Goal: Find specific page/section: Find specific page/section

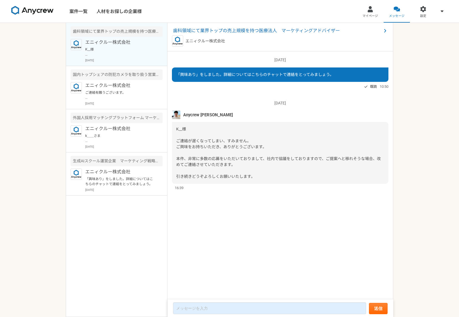
click at [36, 11] on img at bounding box center [32, 10] width 42 height 9
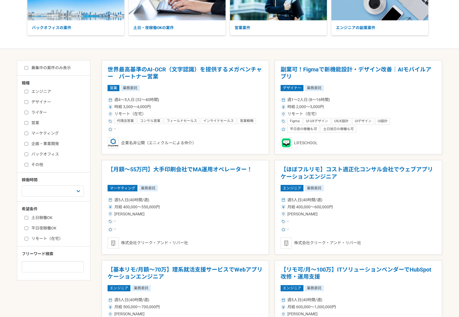
scroll to position [73, 0]
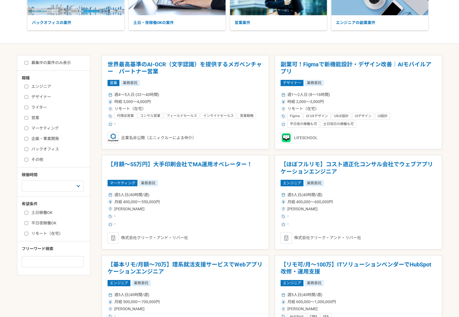
click at [26, 128] on input "マーケティング" at bounding box center [27, 128] width 4 height 4
checkbox input "true"
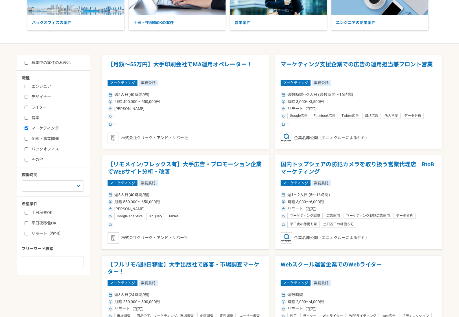
click at [26, 159] on input "その他" at bounding box center [27, 160] width 4 height 4
checkbox input "true"
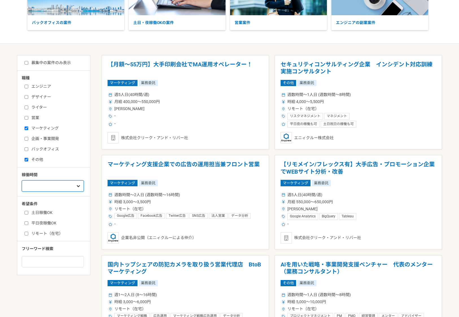
click at [57, 182] on select "週1人日（8時間）以下 週2人日（16時間）以下 週3人日（24時間）以下 週4人日（32時間）以下 週5人日（40時間）以下" at bounding box center [53, 185] width 62 height 11
select select "2"
click at [22, 180] on select "週1人日（8時間）以下 週2人日（16時間）以下 週3人日（24時間）以下 週4人日（32時間）以下 週5人日（40時間）以下" at bounding box center [53, 185] width 62 height 11
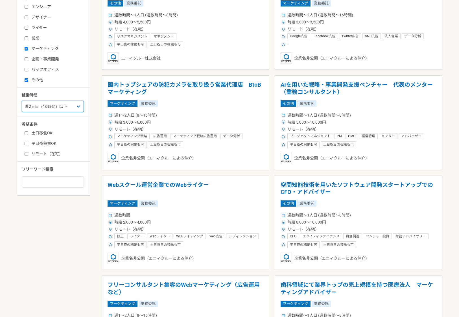
scroll to position [157, 0]
